Goal: Task Accomplishment & Management: Complete application form

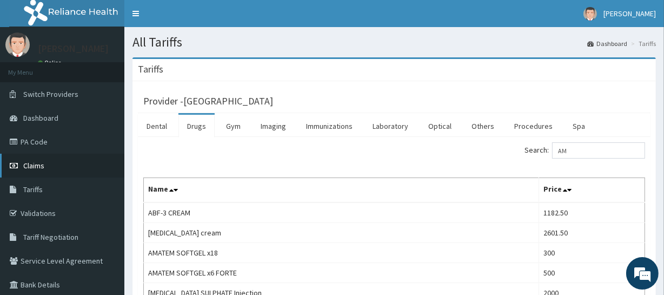
click at [68, 163] on link "Claims" at bounding box center [62, 166] width 124 height 24
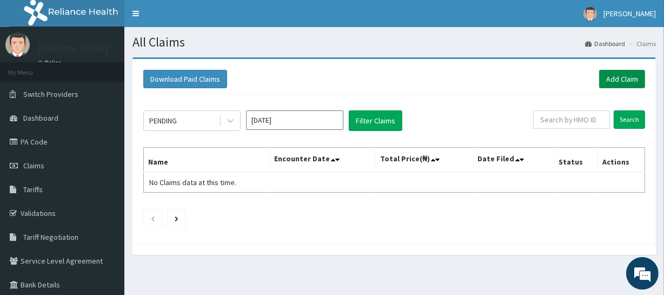
click at [625, 81] on link "Add Claim" at bounding box center [622, 79] width 46 height 18
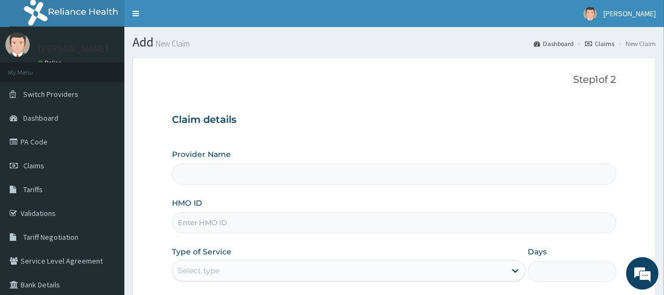
scroll to position [49, 0]
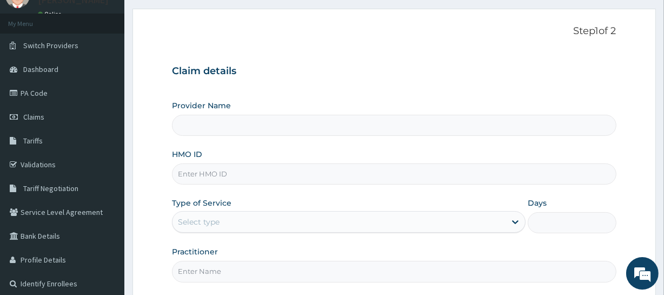
type input "[GEOGRAPHIC_DATA]"
click at [293, 170] on input "HMO ID" at bounding box center [394, 173] width 444 height 21
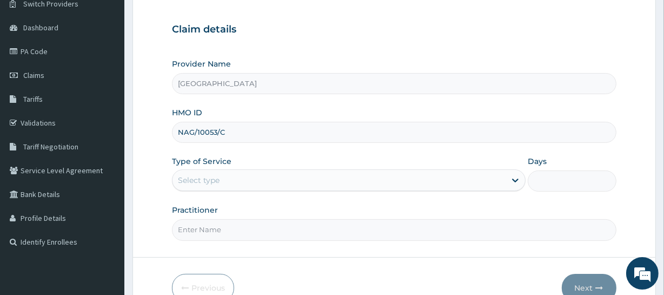
scroll to position [147, 0]
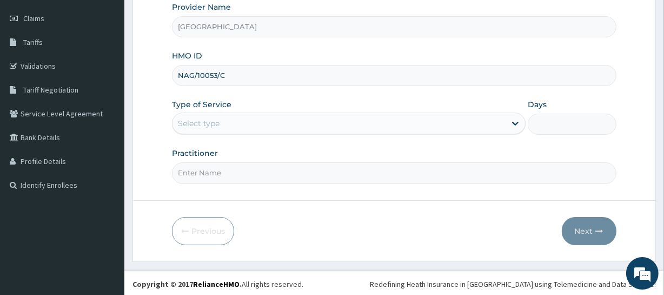
type input "NAG/10053/C"
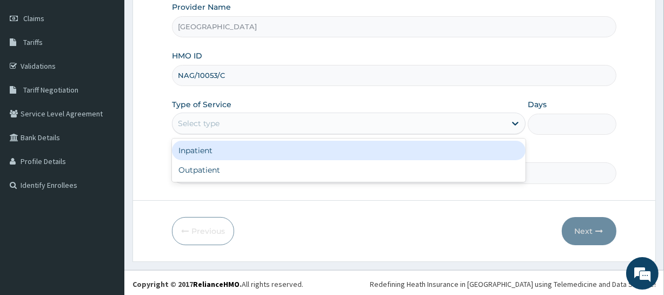
click at [298, 126] on div "Select type" at bounding box center [339, 123] width 333 height 17
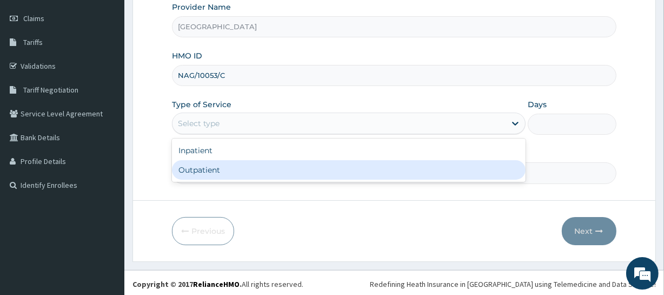
click at [286, 173] on div "Outpatient" at bounding box center [349, 169] width 354 height 19
type input "1"
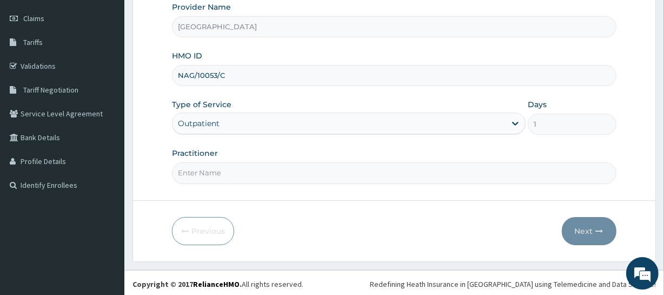
click at [287, 174] on input "Practitioner" at bounding box center [394, 172] width 444 height 21
type input "DR OPAFUNSHO"
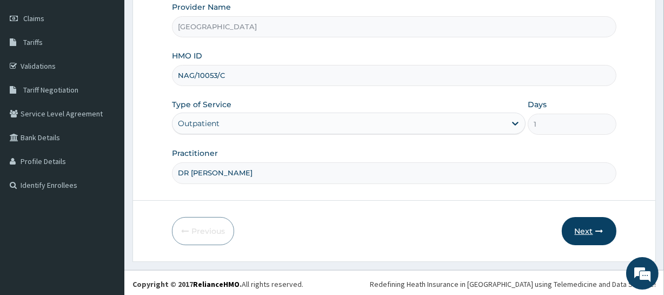
click at [580, 233] on button "Next" at bounding box center [589, 231] width 55 height 28
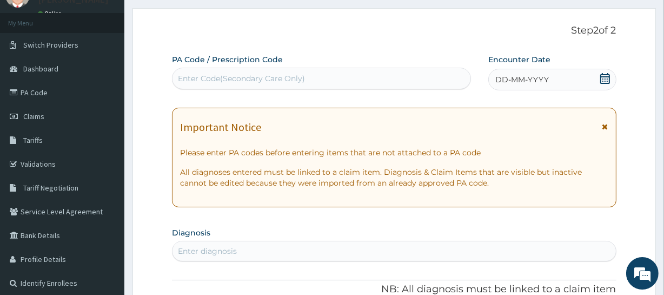
scroll to position [49, 0]
click at [292, 85] on div "Enter Code(Secondary Care Only)" at bounding box center [322, 78] width 298 height 17
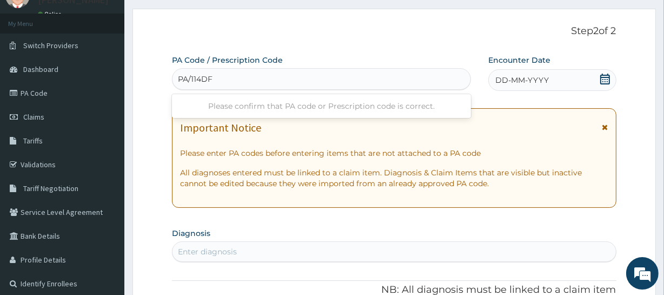
type input "PA/114DF9"
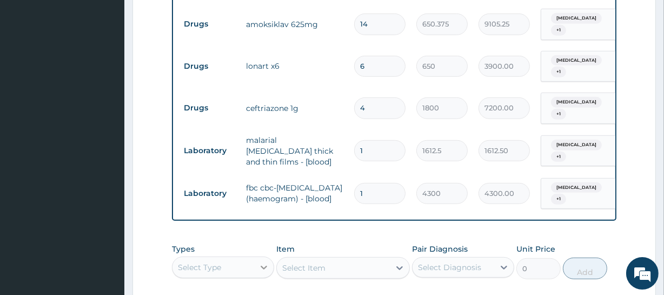
scroll to position [568, 0]
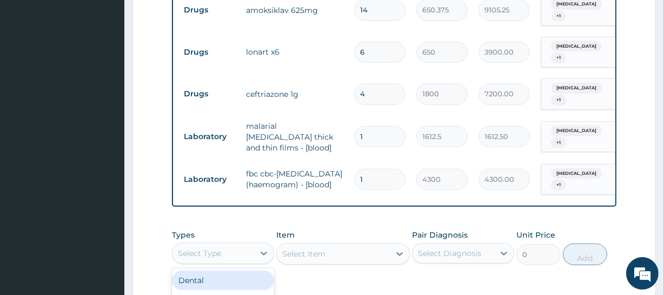
click at [180, 248] on div "Select Type" at bounding box center [199, 253] width 43 height 11
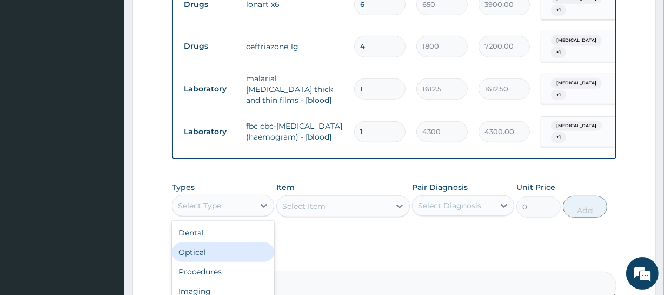
scroll to position [666, 0]
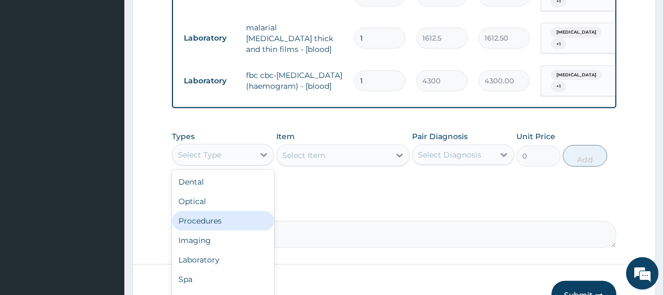
click at [234, 211] on div "Procedures" at bounding box center [223, 220] width 102 height 19
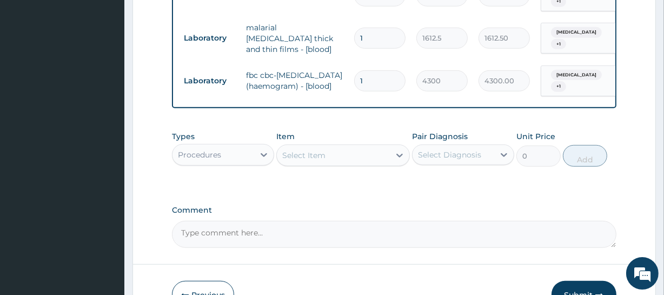
click at [349, 147] on div "Select Item" at bounding box center [333, 155] width 113 height 17
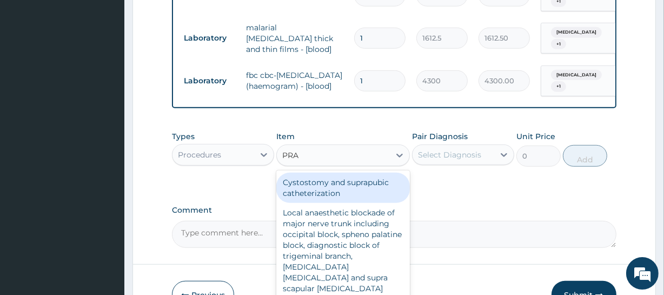
type input "PRAC"
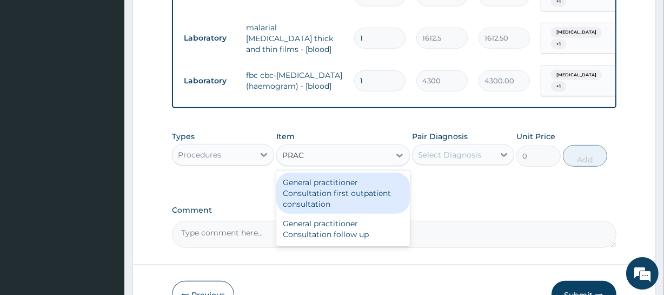
click at [351, 174] on div "General practitioner Consultation first outpatient consultation" at bounding box center [342, 193] width 133 height 41
type input "3547.5"
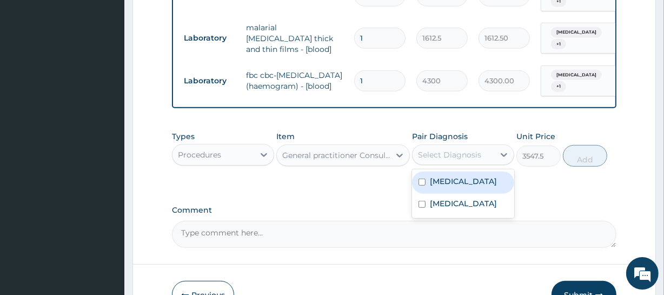
click at [459, 149] on div "Select Diagnosis" at bounding box center [449, 154] width 63 height 11
click at [470, 171] on div "Malaria" at bounding box center [463, 182] width 102 height 22
checkbox input "true"
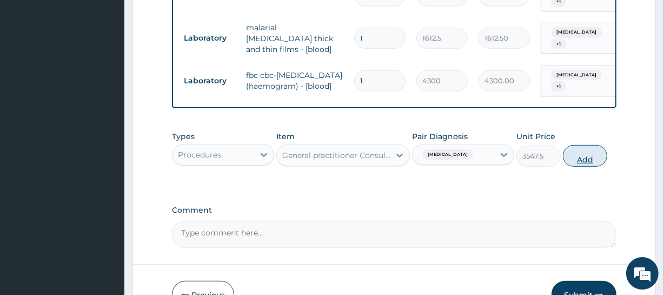
click at [595, 145] on button "Add" at bounding box center [585, 156] width 44 height 22
type input "0"
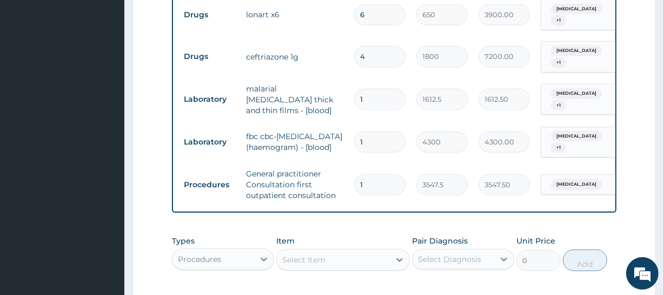
type input "0"
type input "0.00"
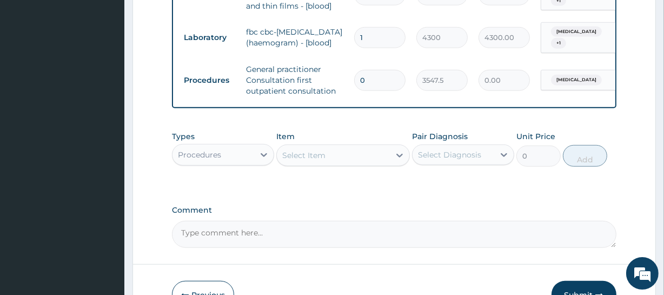
scroll to position [752, 0]
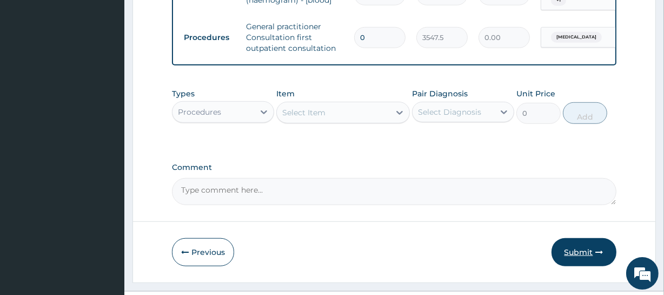
type input "0"
click at [574, 238] on button "Submit" at bounding box center [584, 252] width 65 height 28
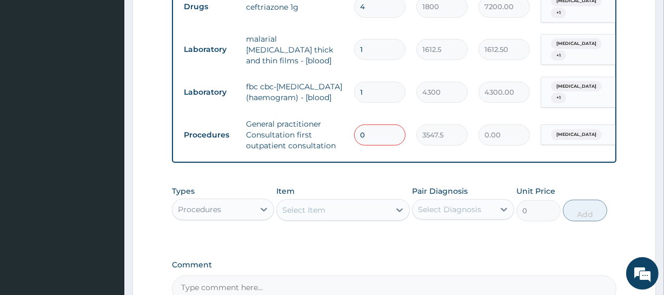
scroll to position [655, 0]
click at [362, 125] on input "0" at bounding box center [379, 135] width 51 height 21
click at [379, 125] on input "0" at bounding box center [379, 135] width 51 height 21
type input "1"
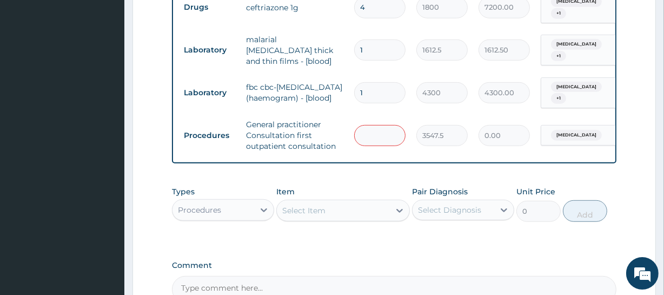
type input "3547.50"
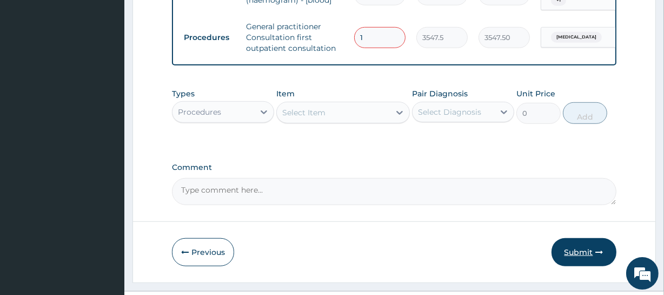
type input "1"
click at [586, 239] on button "Submit" at bounding box center [584, 252] width 65 height 28
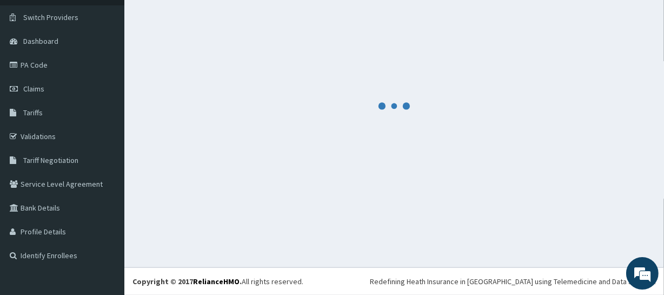
scroll to position [77, 0]
click at [586, 229] on div at bounding box center [395, 106] width 524 height 250
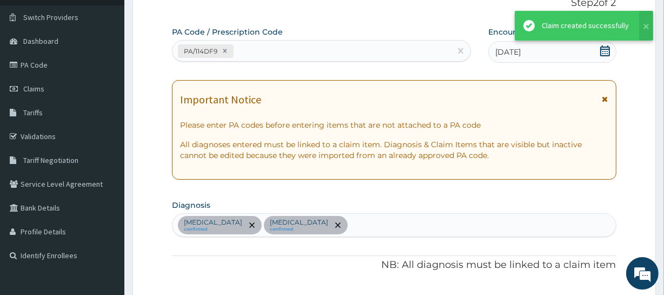
scroll to position [752, 0]
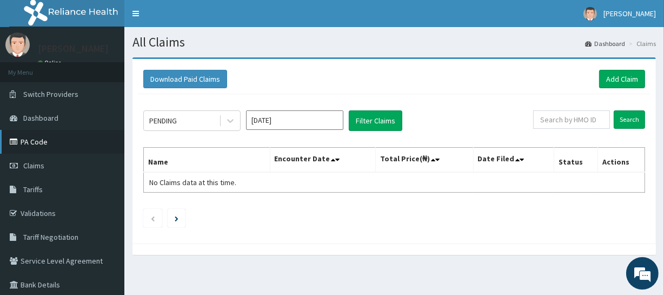
click at [73, 145] on link "PA Code" at bounding box center [62, 142] width 124 height 24
click at [608, 76] on link "Add Claim" at bounding box center [622, 79] width 46 height 18
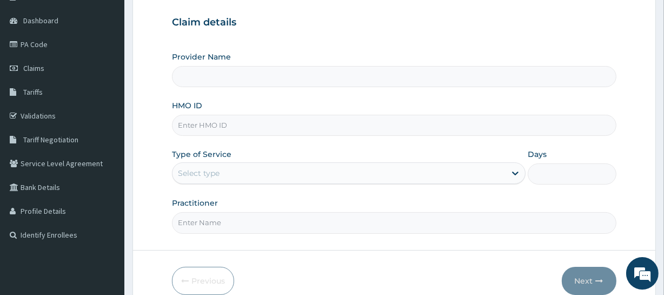
scroll to position [98, 0]
click at [195, 130] on input "HMO ID" at bounding box center [394, 124] width 444 height 21
type input "Sky High Medical Centre"
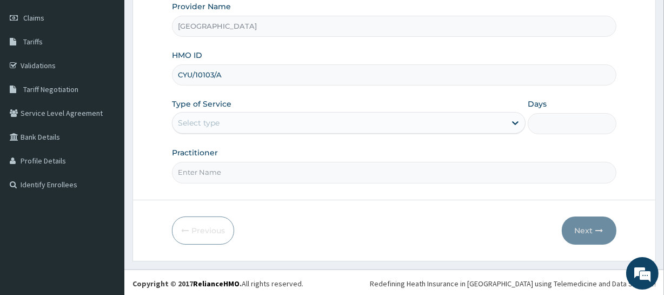
scroll to position [149, 0]
type input "CYU/10103/A"
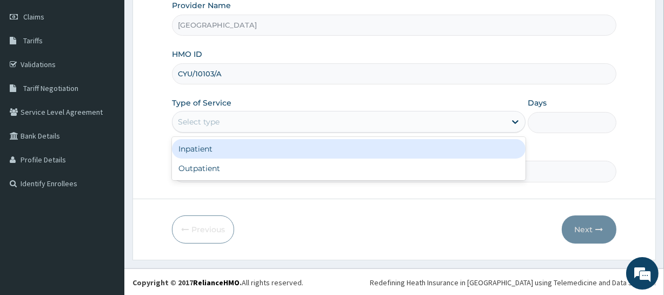
click at [219, 124] on div "Select type" at bounding box center [199, 121] width 42 height 11
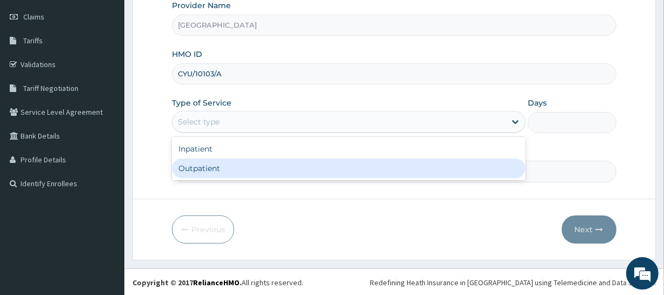
click at [195, 163] on div "Outpatient" at bounding box center [349, 167] width 354 height 19
type input "1"
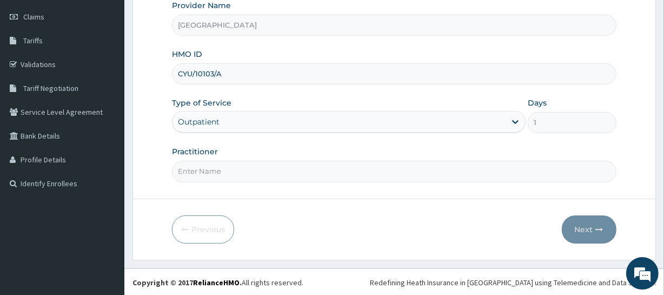
click at [195, 163] on input "Practitioner" at bounding box center [394, 171] width 444 height 21
type input "DR KOMOLAFE"
click at [589, 223] on button "Next" at bounding box center [589, 229] width 55 height 28
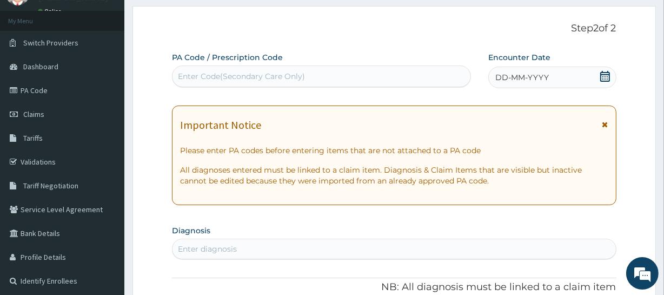
scroll to position [50, 0]
click at [336, 88] on div "PA Code / Prescription Code Enter Code(Secondary Care Only)" at bounding box center [321, 71] width 299 height 36
click at [336, 81] on div "Enter Code(Secondary Care Only)" at bounding box center [322, 77] width 298 height 17
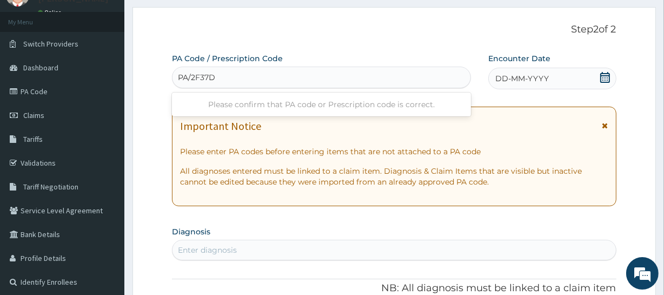
type input "PA/2F37DE"
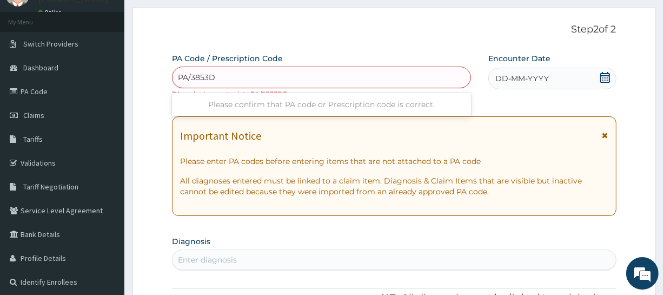
type input "PA/3853D5"
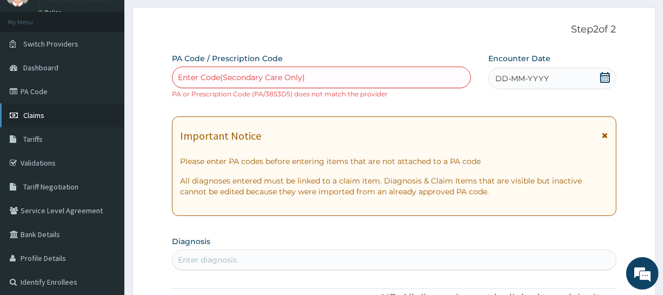
click at [72, 113] on link "Claims" at bounding box center [62, 115] width 124 height 24
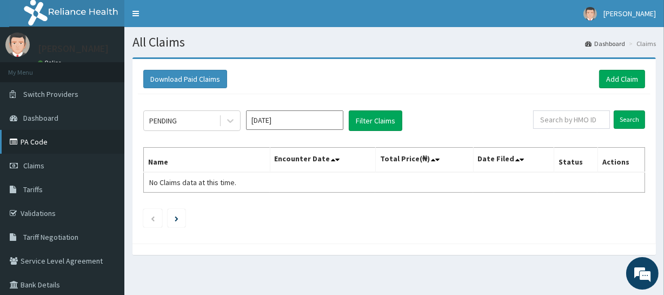
click at [80, 141] on link "PA Code" at bounding box center [62, 142] width 124 height 24
click at [635, 78] on link "Add Claim" at bounding box center [622, 79] width 46 height 18
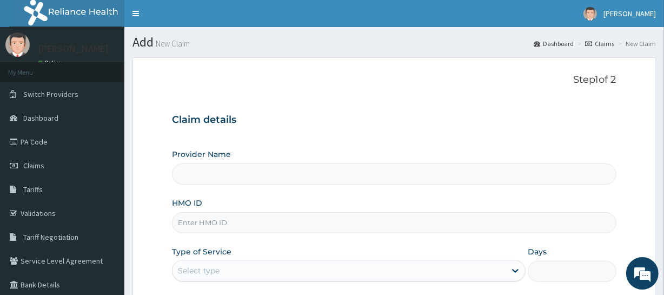
drag, startPoint x: 0, startPoint y: 0, endPoint x: 275, endPoint y: 224, distance: 354.8
click at [275, 224] on input "HMO ID" at bounding box center [394, 222] width 444 height 21
type input "V"
type input "[GEOGRAPHIC_DATA]"
paste input "CYU/10103/A"
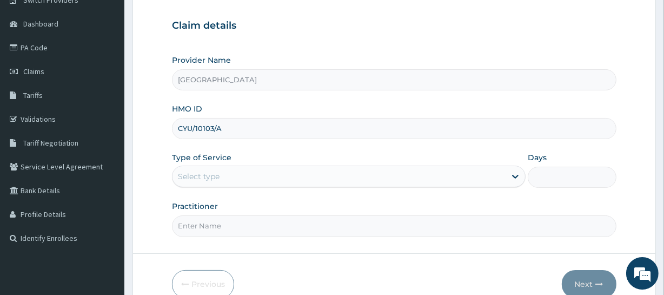
scroll to position [98, 0]
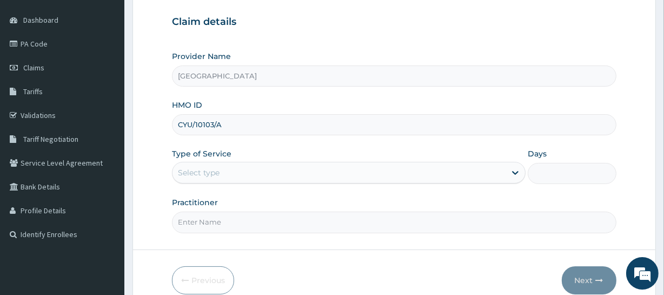
type input "CYU/10103/A"
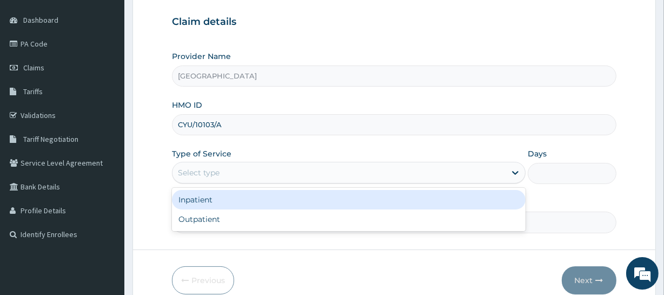
click at [212, 170] on div "Select type" at bounding box center [199, 172] width 42 height 11
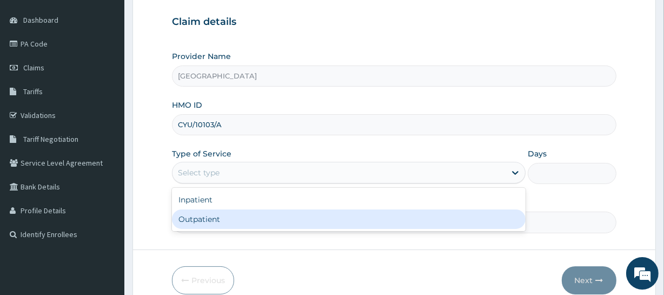
click at [215, 227] on div "Outpatient" at bounding box center [349, 218] width 354 height 19
type input "1"
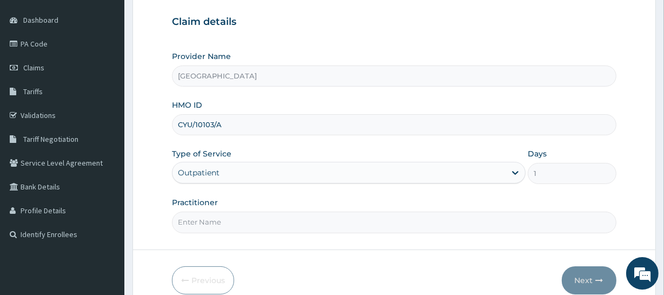
click at [215, 227] on input "Practitioner" at bounding box center [394, 222] width 444 height 21
click at [206, 212] on input "Practitioner" at bounding box center [394, 222] width 444 height 21
type input "DR KOMOLAFE"
click at [600, 276] on icon "button" at bounding box center [600, 280] width 8 height 8
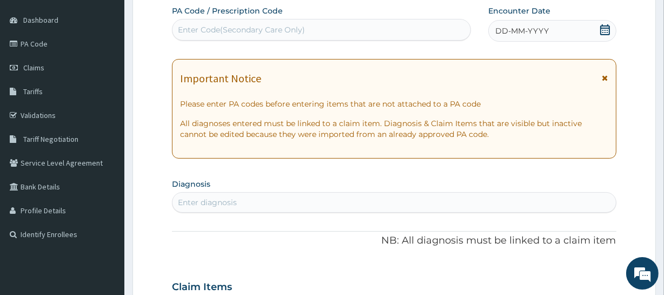
click at [257, 30] on div "Enter Code(Secondary Care Only)" at bounding box center [241, 29] width 127 height 11
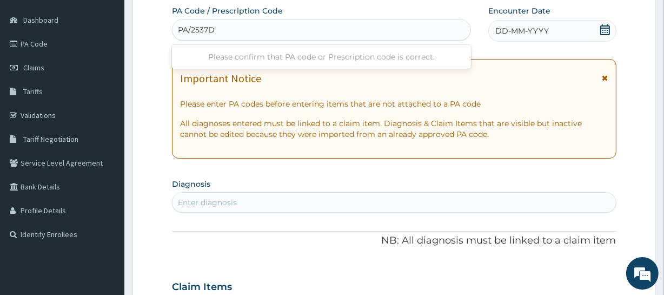
type input "PA/2537D6"
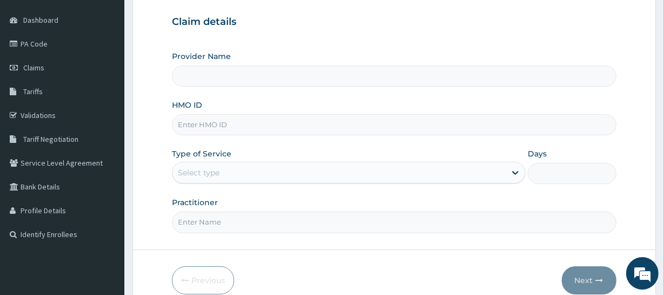
type input "[GEOGRAPHIC_DATA]"
click at [34, 54] on link "PA Code" at bounding box center [62, 44] width 124 height 24
